Goal: Task Accomplishment & Management: Manage account settings

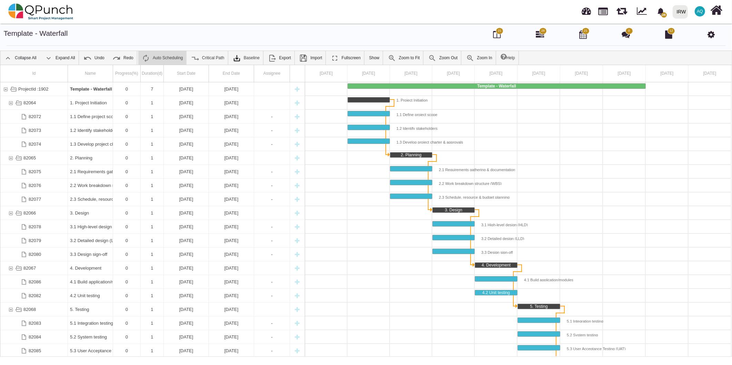
click at [711, 36] on icon at bounding box center [710, 34] width 7 height 8
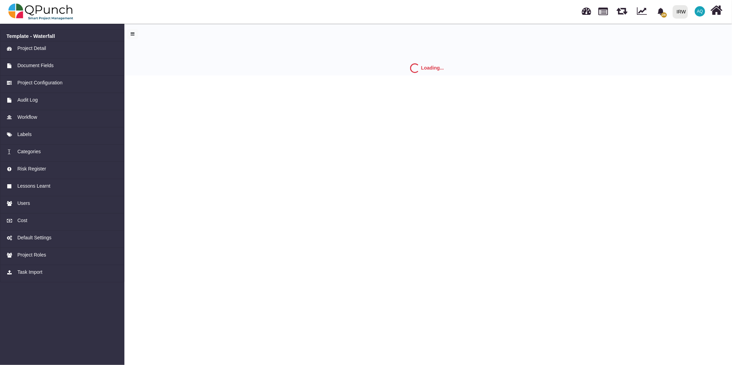
select select "*"
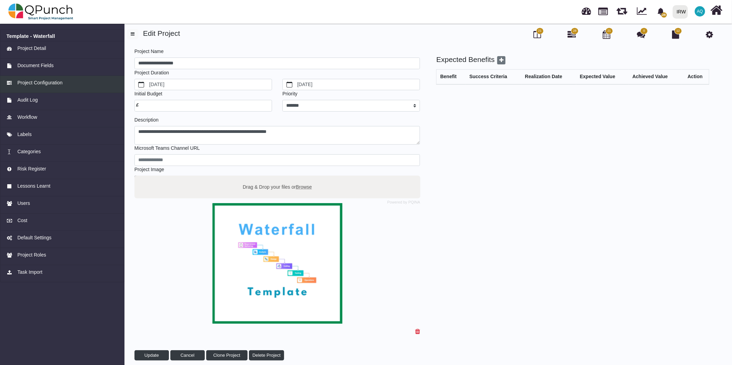
click at [55, 84] on span "Project Configuration" at bounding box center [39, 82] width 45 height 7
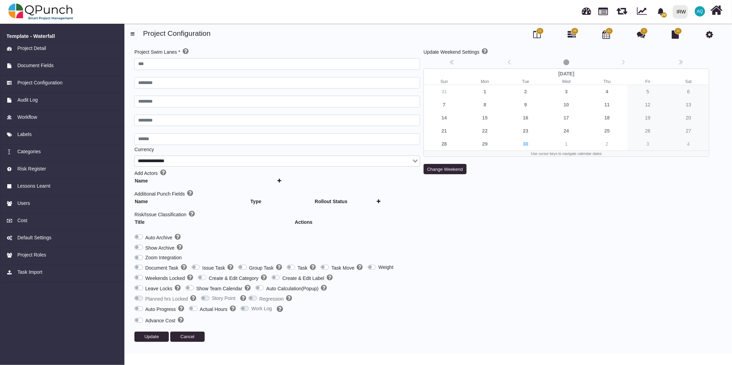
type input "***"
type input "********"
type input "******"
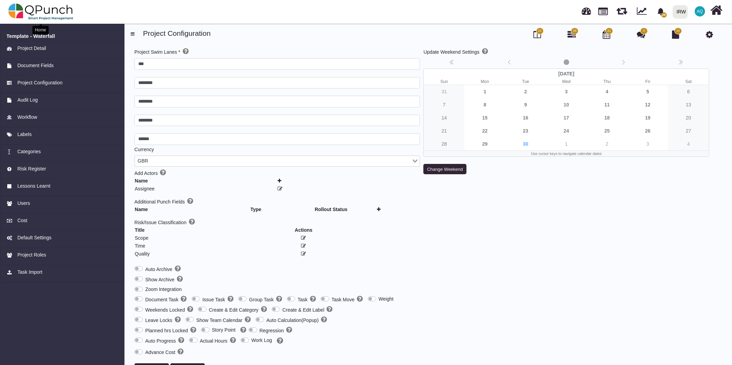
click at [64, 13] on img at bounding box center [40, 11] width 65 height 21
select select "**********"
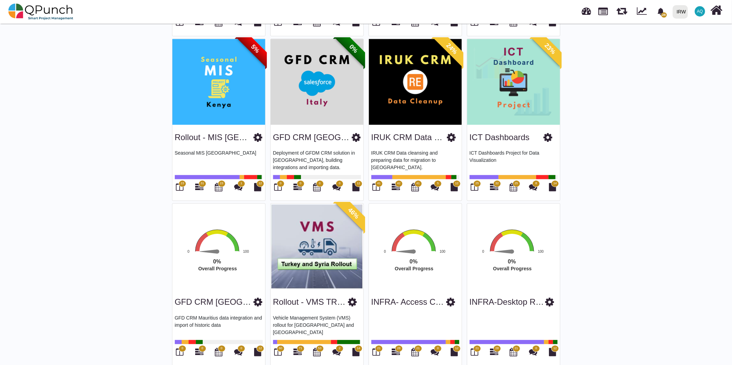
scroll to position [1352, 0]
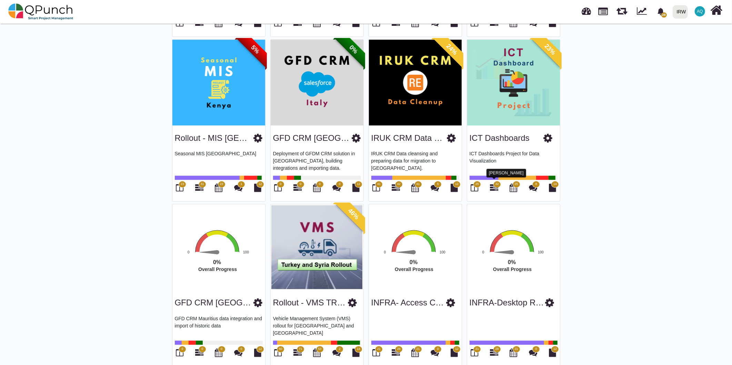
click at [494, 184] on icon at bounding box center [494, 188] width 8 height 8
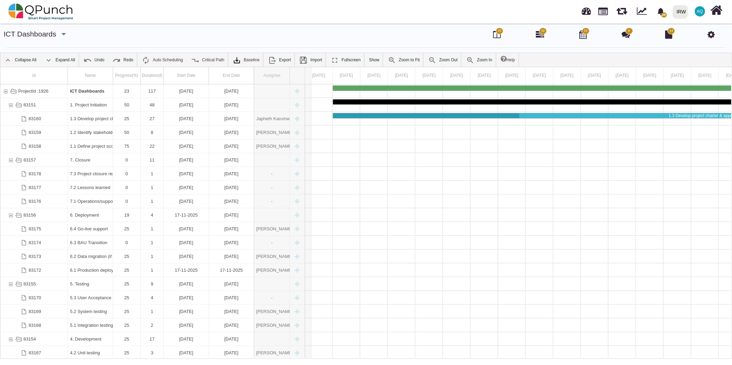
drag, startPoint x: 288, startPoint y: 78, endPoint x: 311, endPoint y: 78, distance: 23.5
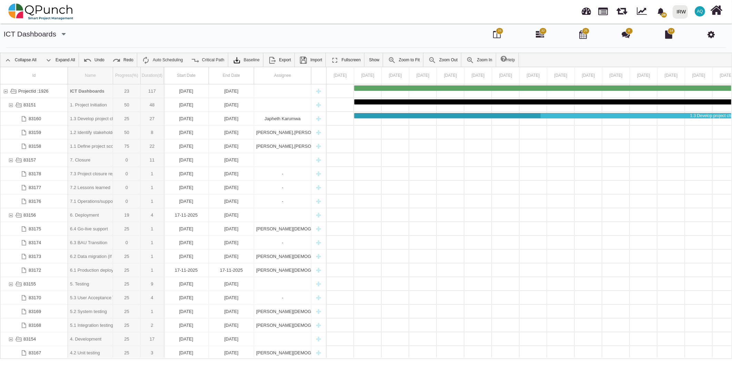
drag, startPoint x: 112, startPoint y: 78, endPoint x: 165, endPoint y: 78, distance: 53.1
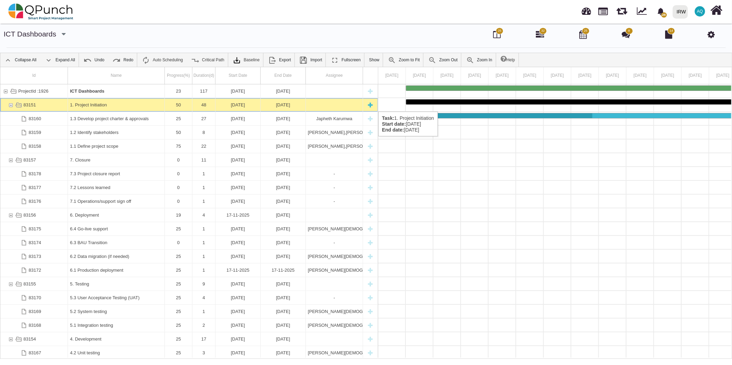
click at [10, 105] on div "83151" at bounding box center [11, 104] width 6 height 13
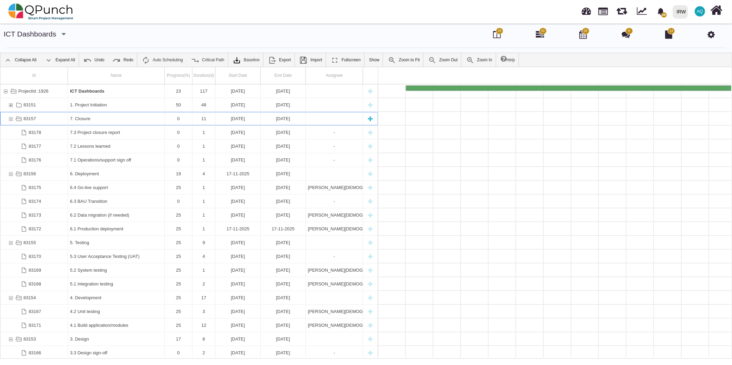
scroll to position [0, 2917]
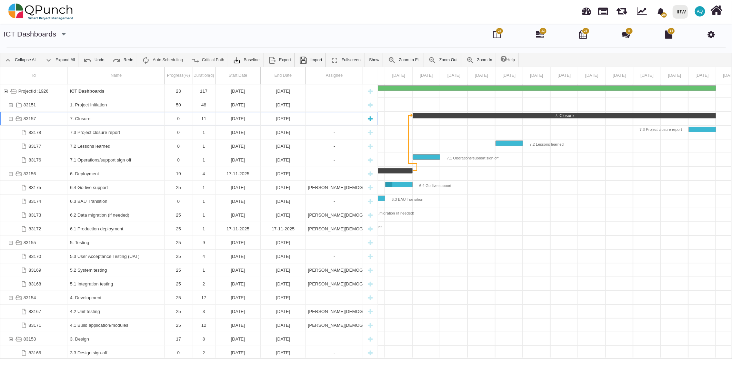
click at [9, 118] on div "83157" at bounding box center [11, 118] width 6 height 13
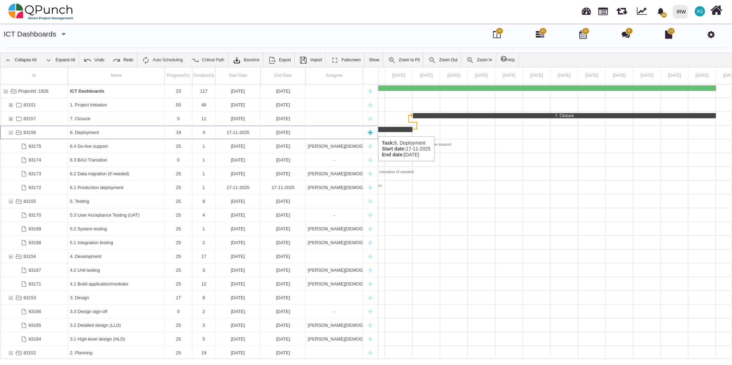
click at [9, 130] on div "83156" at bounding box center [11, 132] width 6 height 13
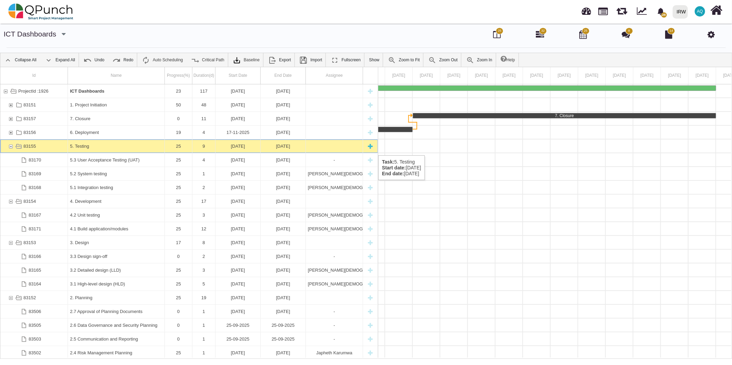
click at [9, 149] on div "83155" at bounding box center [11, 146] width 6 height 13
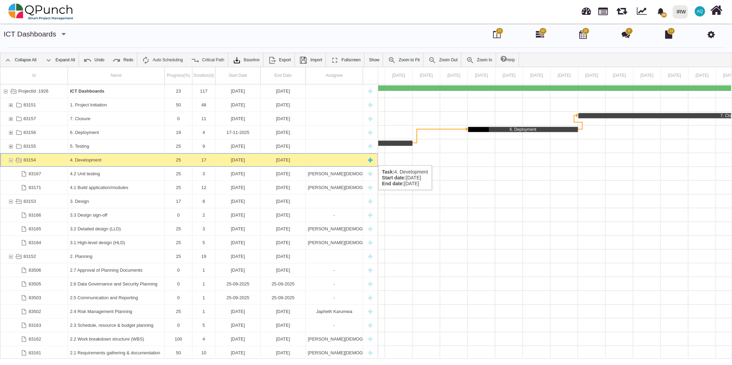
scroll to position [0, 2503]
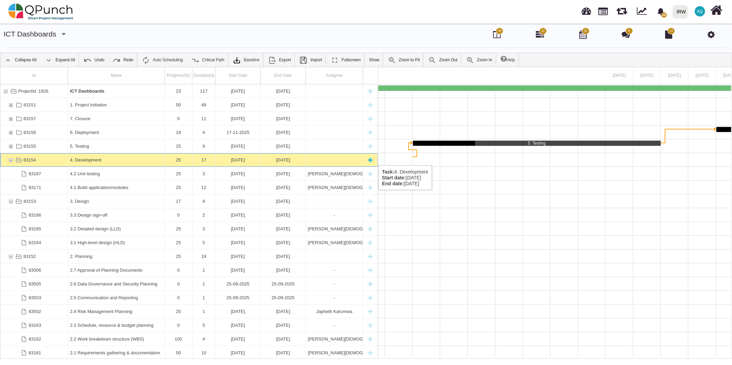
click at [8, 159] on div "83154" at bounding box center [11, 159] width 6 height 13
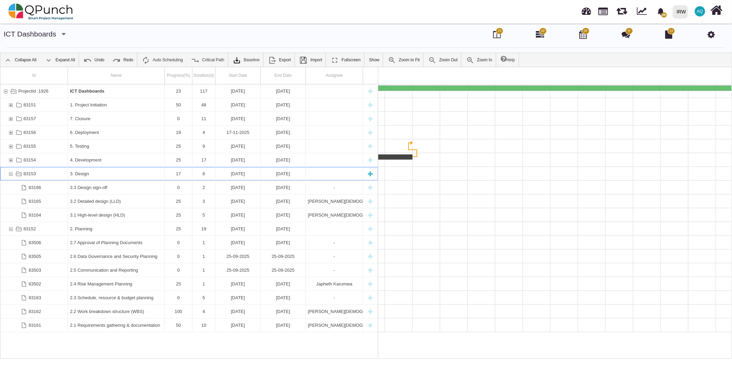
scroll to position [0, 1979]
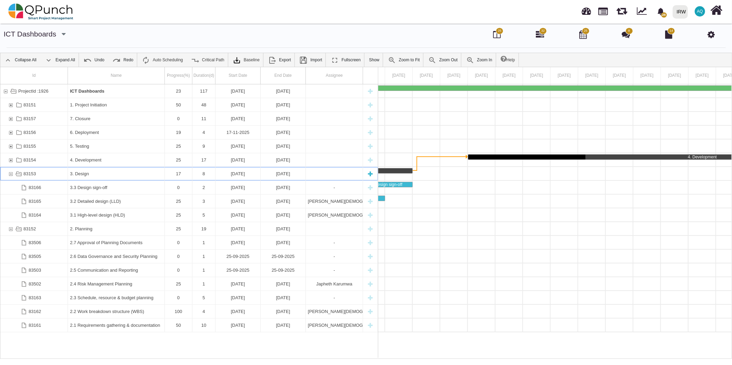
click at [9, 170] on div "83153" at bounding box center [11, 173] width 6 height 13
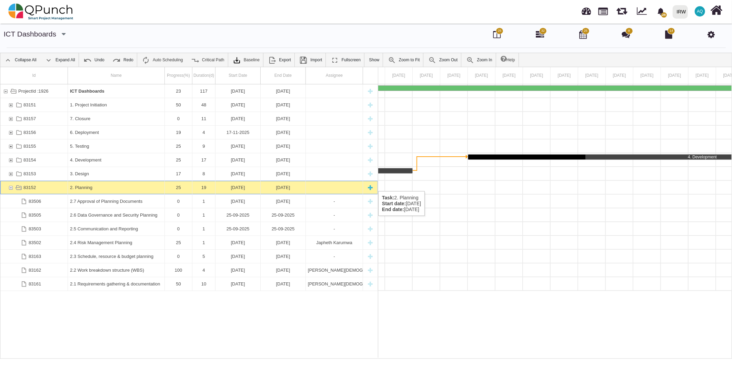
click at [9, 184] on div "83152" at bounding box center [11, 187] width 6 height 13
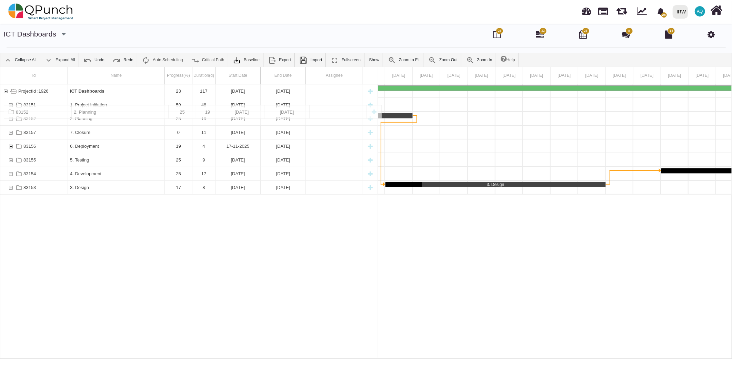
drag, startPoint x: 45, startPoint y: 188, endPoint x: 54, endPoint y: 108, distance: 80.5
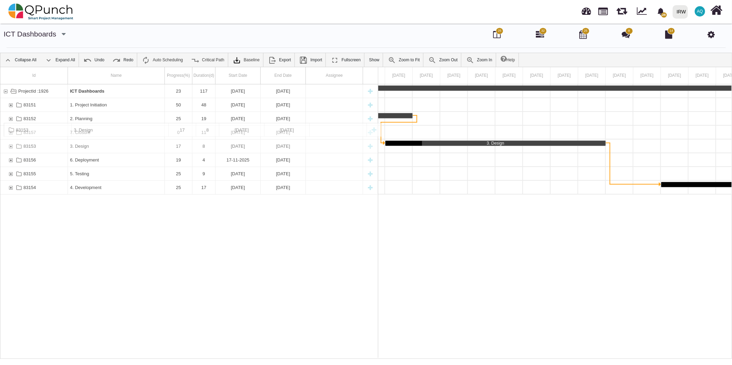
drag, startPoint x: 42, startPoint y: 190, endPoint x: 46, endPoint y: 125, distance: 64.3
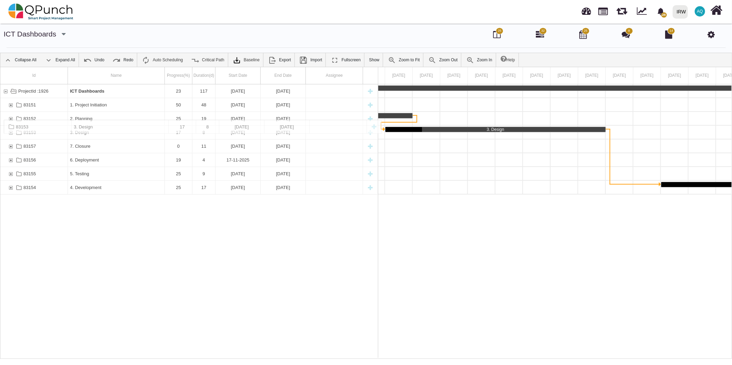
drag, startPoint x: 40, startPoint y: 148, endPoint x: 43, endPoint y: 123, distance: 25.1
drag, startPoint x: 41, startPoint y: 186, endPoint x: 32, endPoint y: 136, distance: 50.7
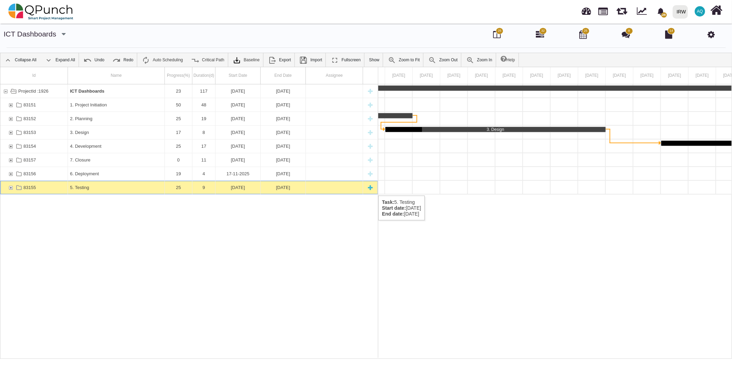
scroll to position [0, 2503]
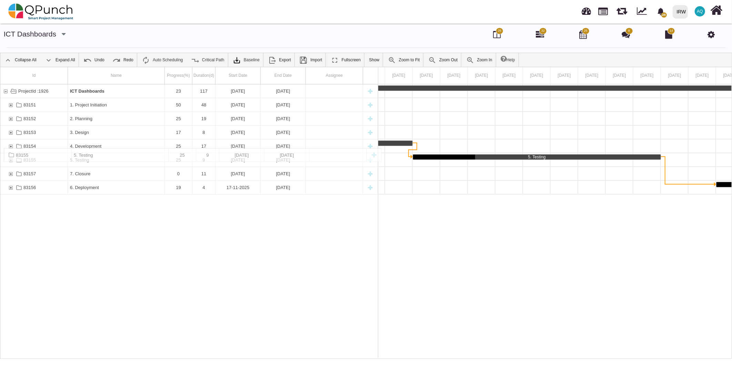
drag, startPoint x: 39, startPoint y: 189, endPoint x: 35, endPoint y: 152, distance: 37.4
drag, startPoint x: 37, startPoint y: 185, endPoint x: 37, endPoint y: 164, distance: 21.7
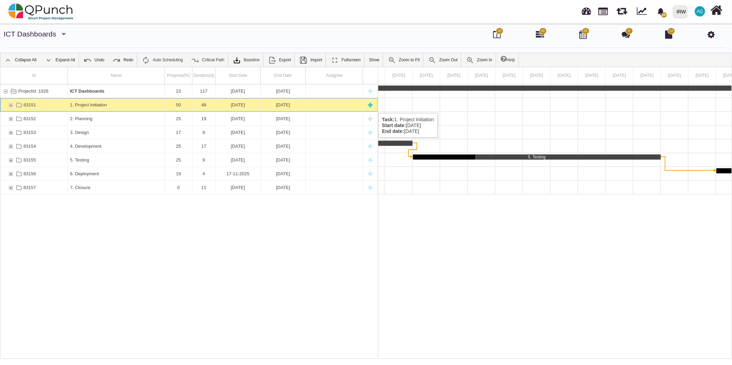
click at [10, 105] on div "83151" at bounding box center [11, 104] width 6 height 13
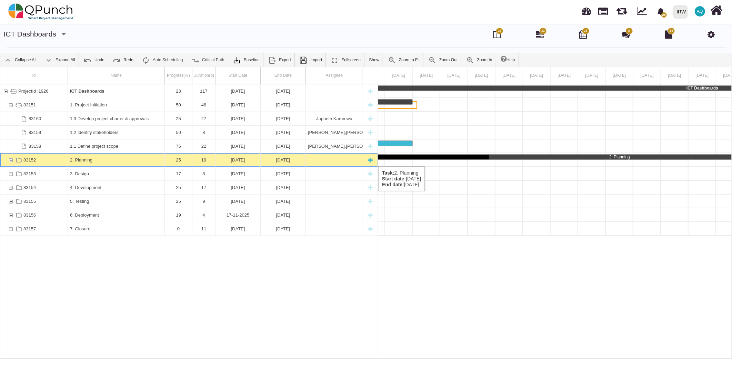
click at [9, 160] on div "83152" at bounding box center [11, 159] width 6 height 13
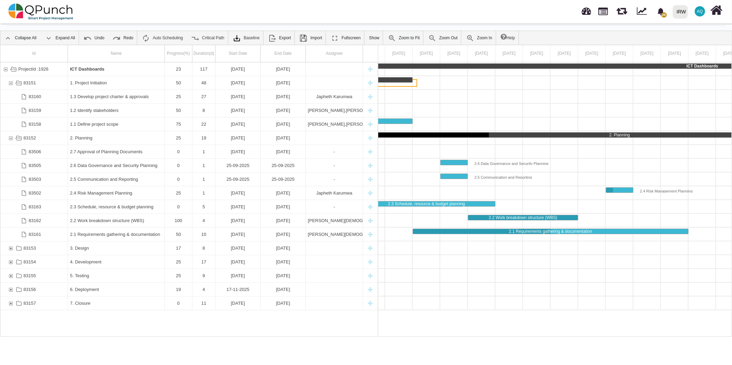
scroll to position [0, 0]
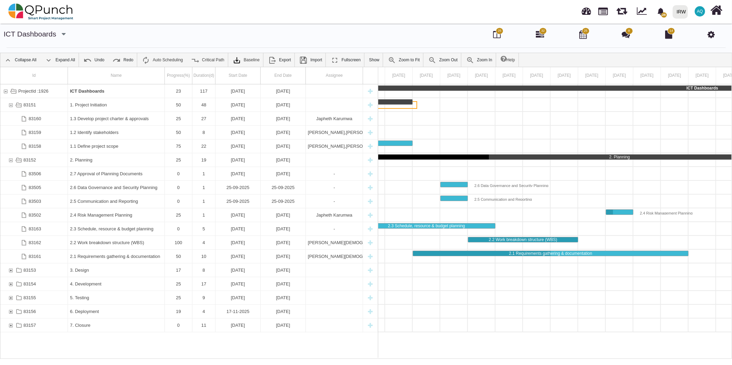
click at [430, 174] on div at bounding box center [716, 174] width 3310 height 14
click at [466, 350] on div "ICT Dashboards 1. Project Initiation 1.1 Define project scope 2. Planning 2.6 D…" at bounding box center [716, 221] width 3310 height 274
drag, startPoint x: 645, startPoint y: 335, endPoint x: 651, endPoint y: 333, distance: 6.5
click at [649, 334] on div "ICT Dashboards 1. Project Initiation 1.1 Define project scope 2. Planning 2.6 D…" at bounding box center [716, 221] width 3310 height 274
drag, startPoint x: 429, startPoint y: 185, endPoint x: 485, endPoint y: 184, distance: 56.6
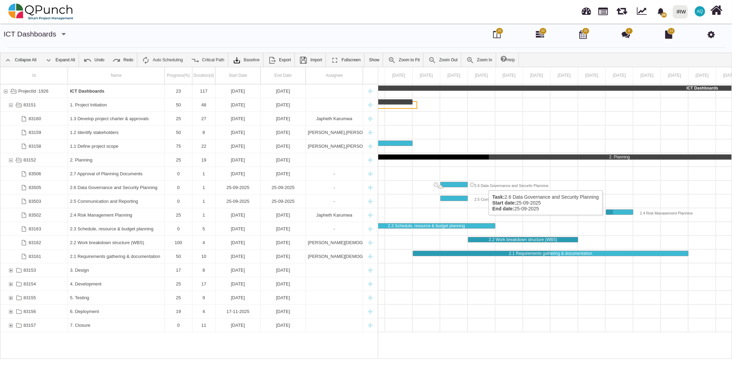
click at [485, 184] on div "ICT Dashboards 1. Project Initiation 1.1 Define project scope 2. Planning 2.6 D…" at bounding box center [716, 221] width 3310 height 274
click at [543, 312] on div at bounding box center [716, 312] width 3310 height 14
drag, startPoint x: 539, startPoint y: 312, endPoint x: 653, endPoint y: 309, distance: 114.9
click at [684, 309] on div at bounding box center [716, 312] width 3310 height 14
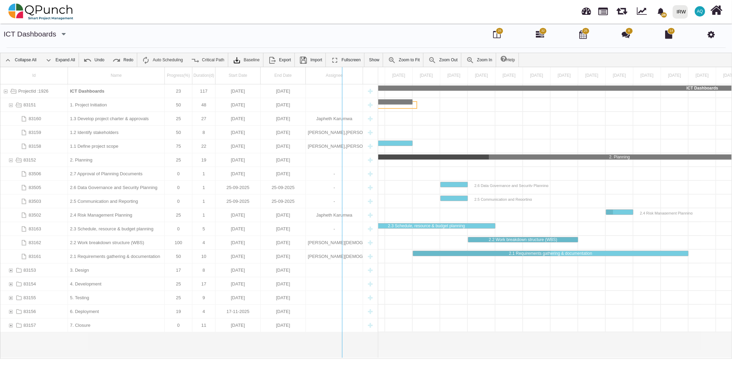
drag, startPoint x: 378, startPoint y: 276, endPoint x: 326, endPoint y: 276, distance: 51.4
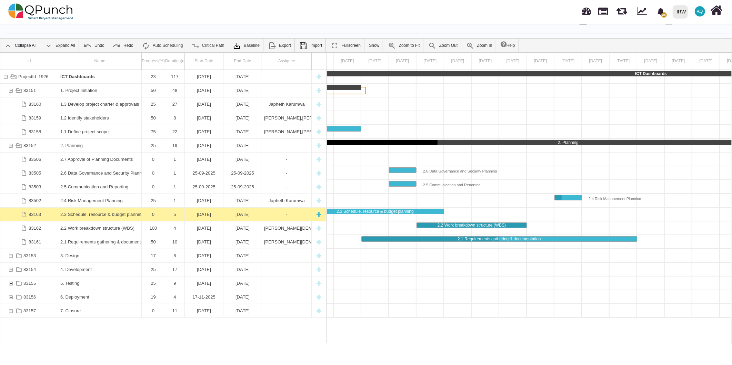
scroll to position [22, 0]
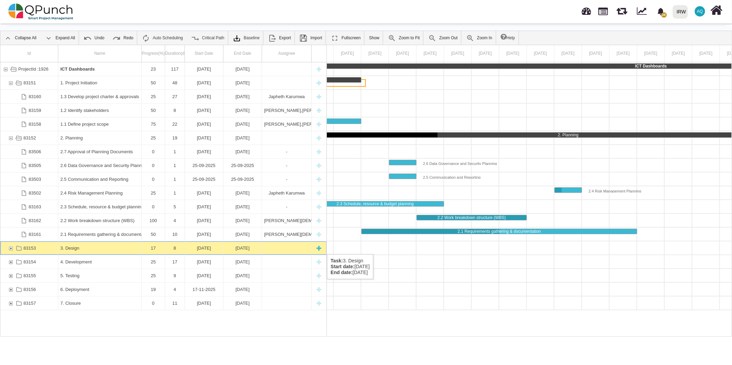
click at [10, 249] on div "83153" at bounding box center [11, 248] width 6 height 13
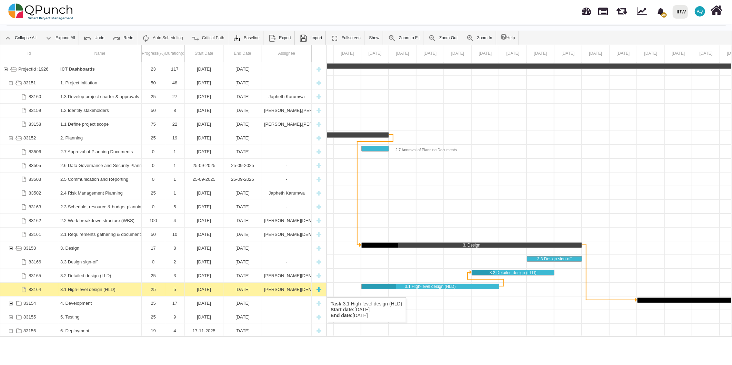
scroll to position [16, 0]
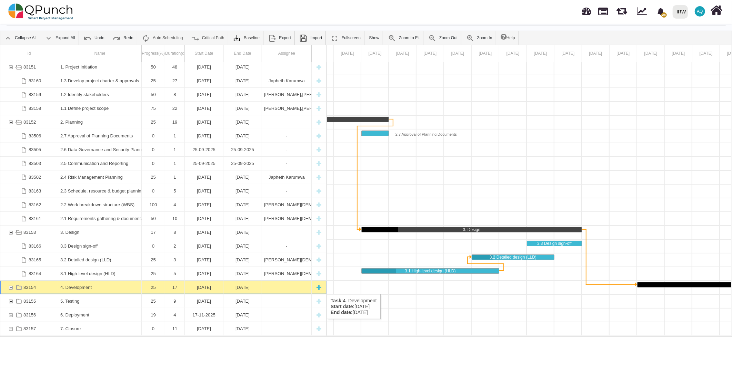
click at [8, 288] on div "83154" at bounding box center [11, 287] width 6 height 13
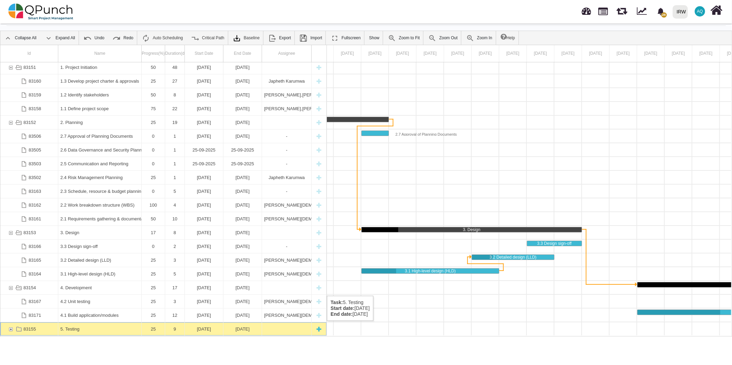
click at [10, 328] on div "83151 1. Project Initiation 50 48 [DATE] [DATE] 83160 1.3 Develop project chart…" at bounding box center [163, 199] width 326 height 274
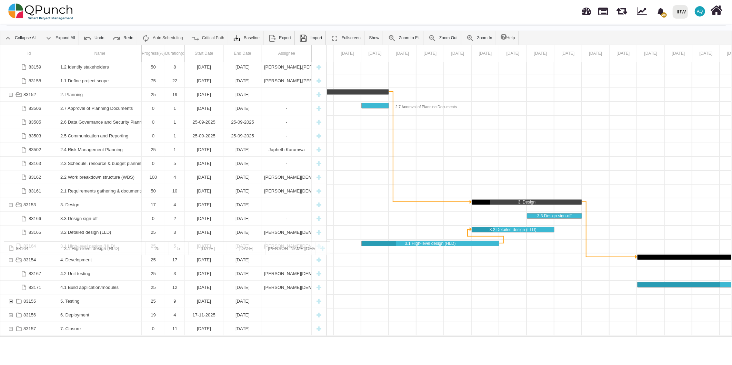
scroll to position [43, 0]
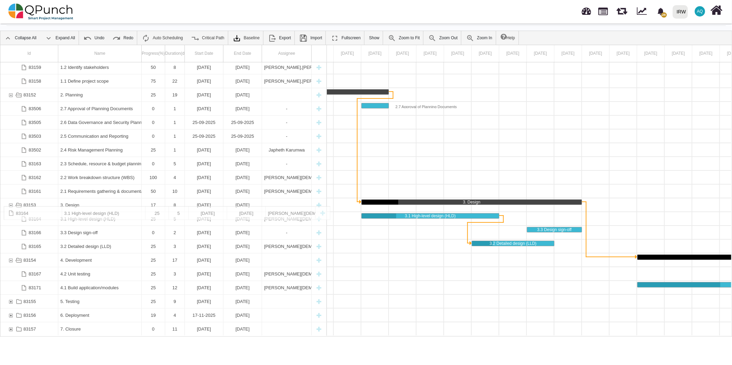
drag, startPoint x: 89, startPoint y: 249, endPoint x: 91, endPoint y: 210, distance: 39.7
drag, startPoint x: 82, startPoint y: 249, endPoint x: 83, endPoint y: 226, distance: 22.5
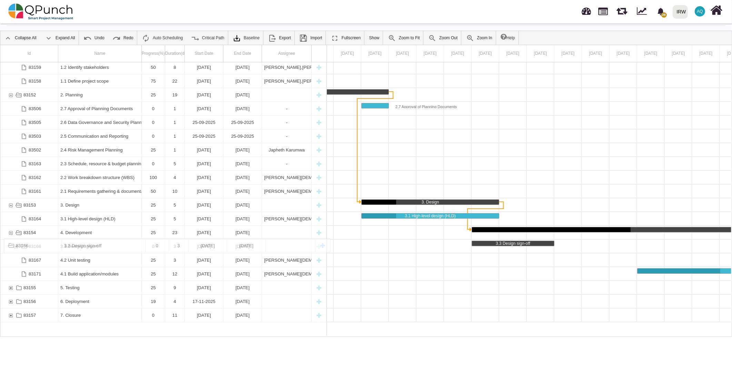
drag, startPoint x: 86, startPoint y: 232, endPoint x: 86, endPoint y: 242, distance: 10.7
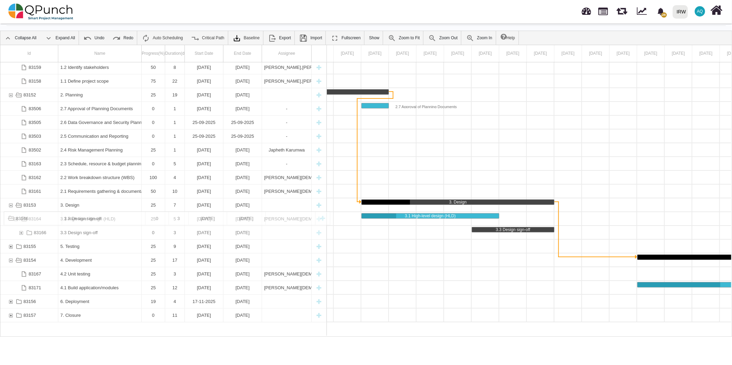
drag, startPoint x: 67, startPoint y: 260, endPoint x: 73, endPoint y: 215, distance: 45.3
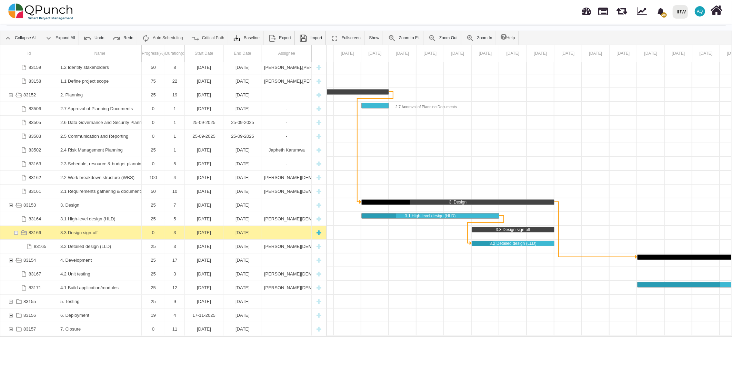
click at [111, 236] on div "3.3 Design sign-off" at bounding box center [99, 232] width 79 height 13
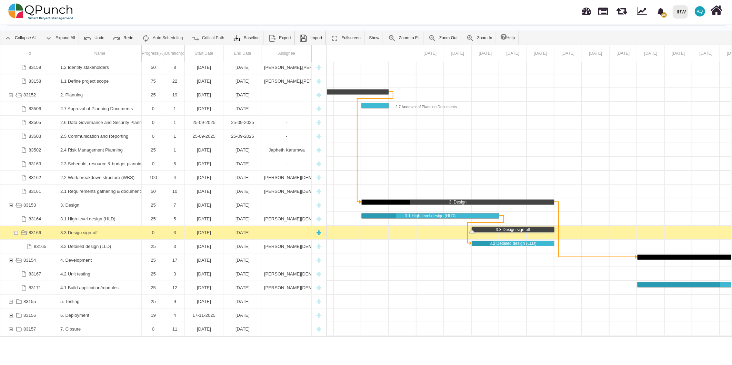
scroll to position [0, 1869]
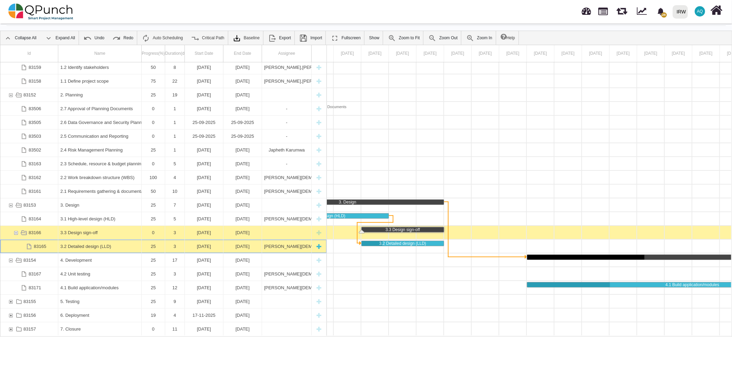
drag, startPoint x: 111, startPoint y: 236, endPoint x: 89, endPoint y: 240, distance: 22.8
click at [89, 240] on div "3.2 Detailed design (LLD)" at bounding box center [99, 246] width 79 height 13
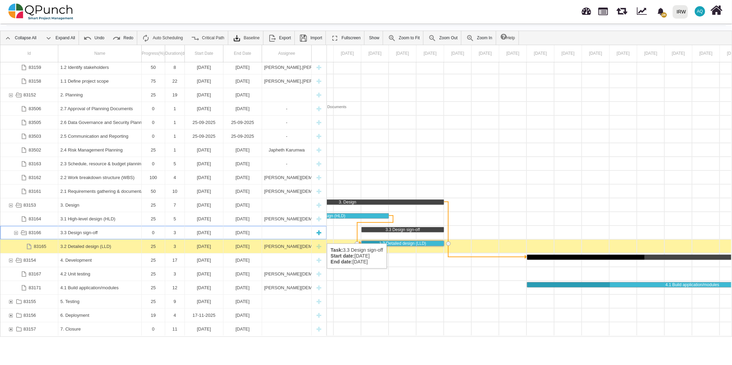
click at [90, 237] on div "3.3 Design sign-off" at bounding box center [99, 232] width 79 height 13
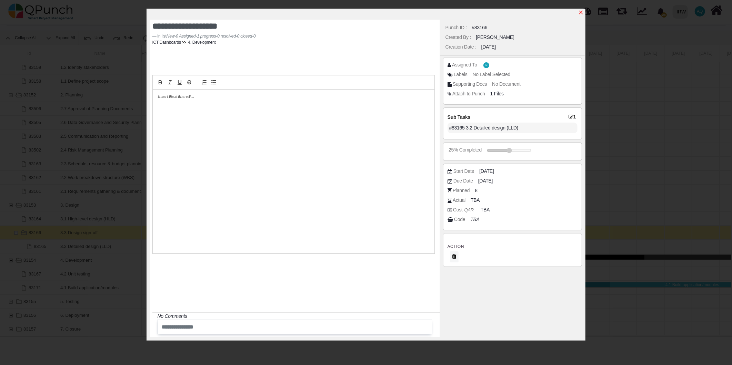
click at [581, 11] on icon "x" at bounding box center [581, 13] width 6 height 6
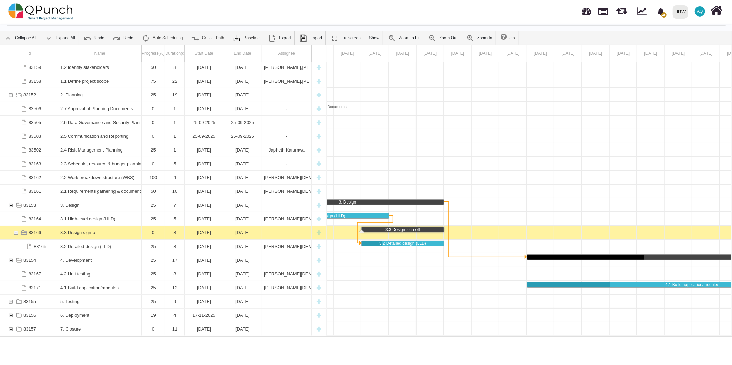
click at [384, 265] on div at bounding box center [113, 261] width 3310 height 14
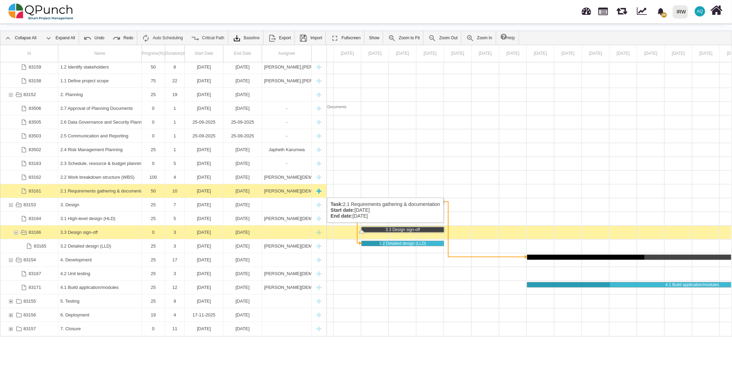
scroll to position [43, 0]
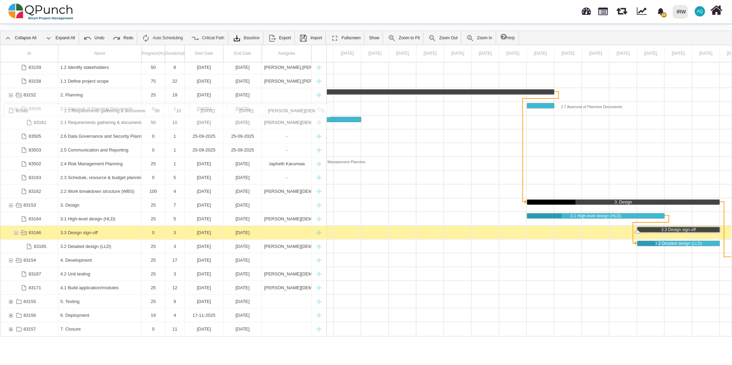
drag, startPoint x: 70, startPoint y: 191, endPoint x: 76, endPoint y: 107, distance: 84.0
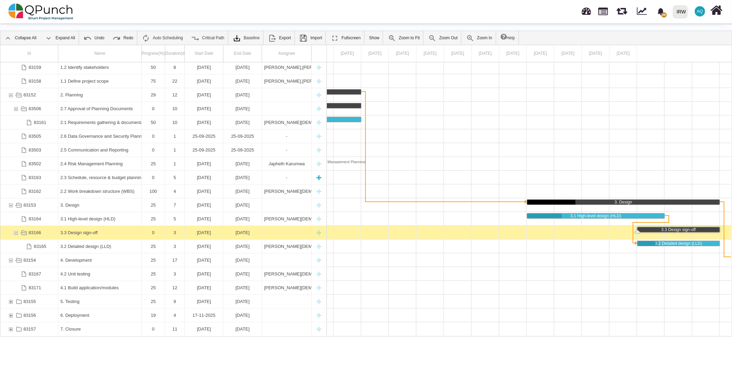
scroll to position [0, 1482]
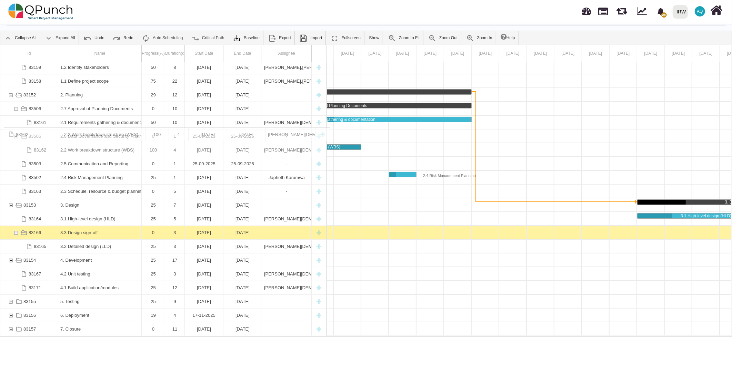
drag, startPoint x: 77, startPoint y: 190, endPoint x: 77, endPoint y: 131, distance: 59.3
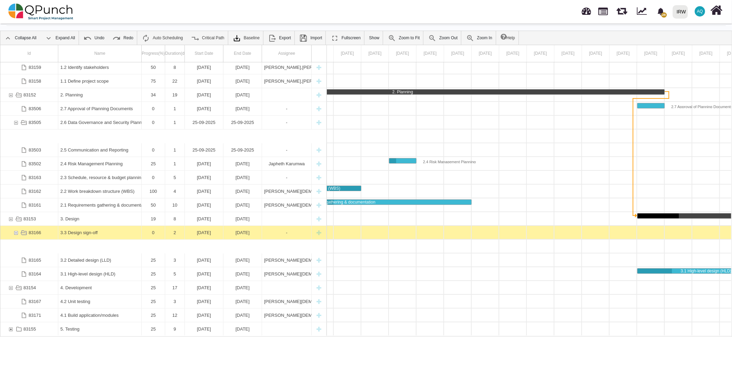
click at [364, 308] on div at bounding box center [499, 302] width 3310 height 14
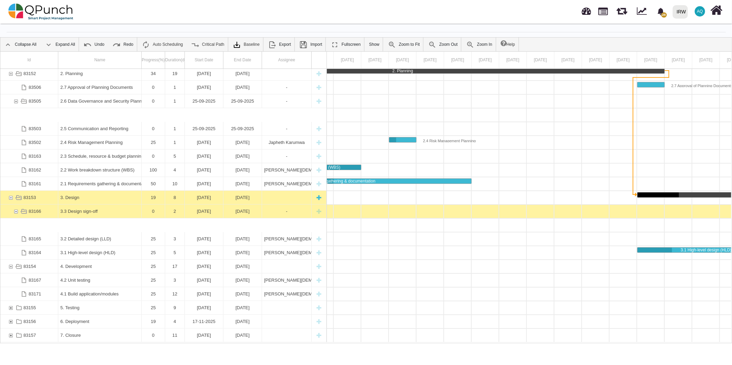
scroll to position [22, 0]
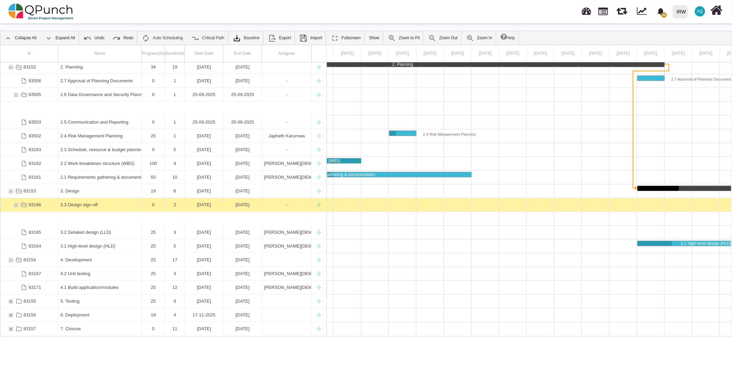
click at [70, 223] on div "83152 2. Planning 34 19 [DATE] [DATE] 83506 2.7 Approval of Planning Documents …" at bounding box center [163, 199] width 326 height 274
drag, startPoint x: 458, startPoint y: 231, endPoint x: 430, endPoint y: 230, distance: 28.0
click at [457, 231] on div at bounding box center [499, 233] width 3310 height 14
click at [141, 216] on div "83152 2. Planning 34 19 [DATE] [DATE] 83506 2.7 Approval of Planning Documents …" at bounding box center [163, 199] width 326 height 274
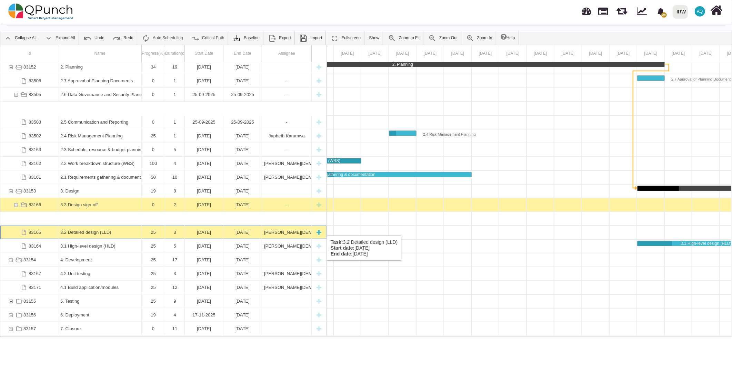
click at [138, 229] on div "3.2 Detailed design (LLD)" at bounding box center [99, 232] width 79 height 13
